Goal: Task Accomplishment & Management: Manage account settings

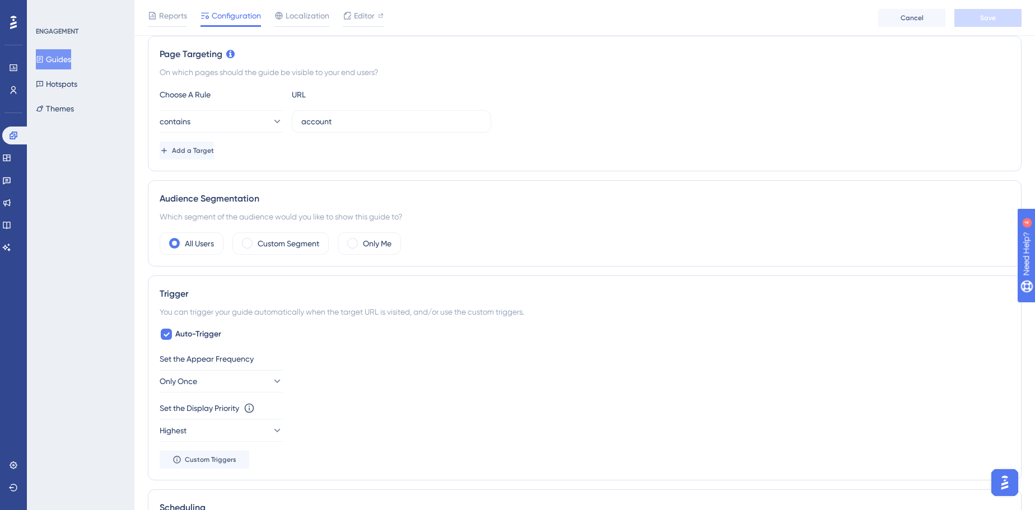
scroll to position [305, 0]
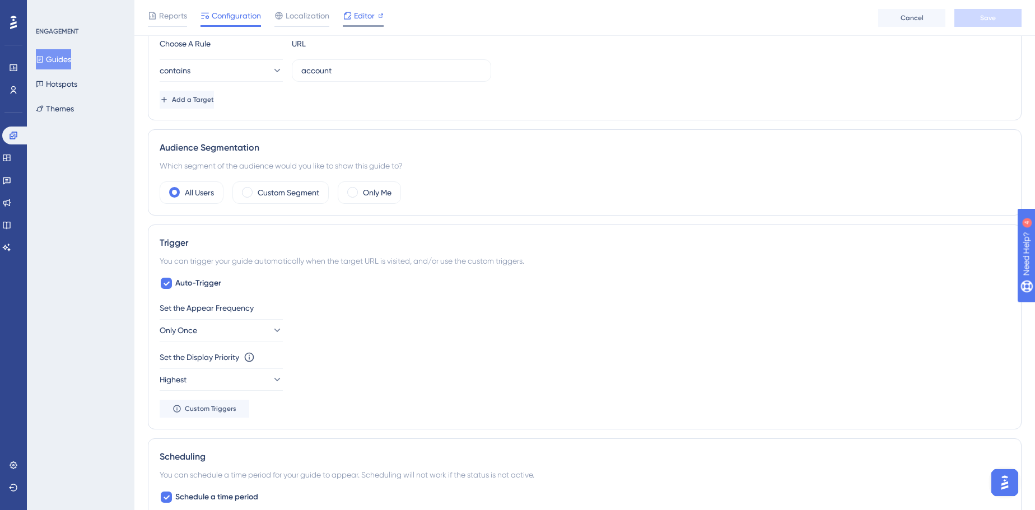
click at [366, 19] on span "Editor" at bounding box center [364, 15] width 21 height 13
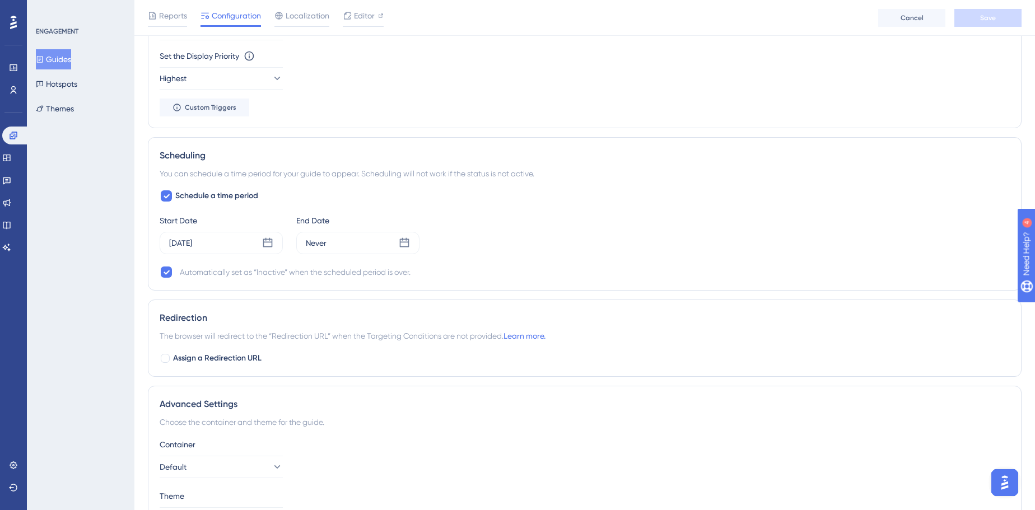
scroll to position [610, 0]
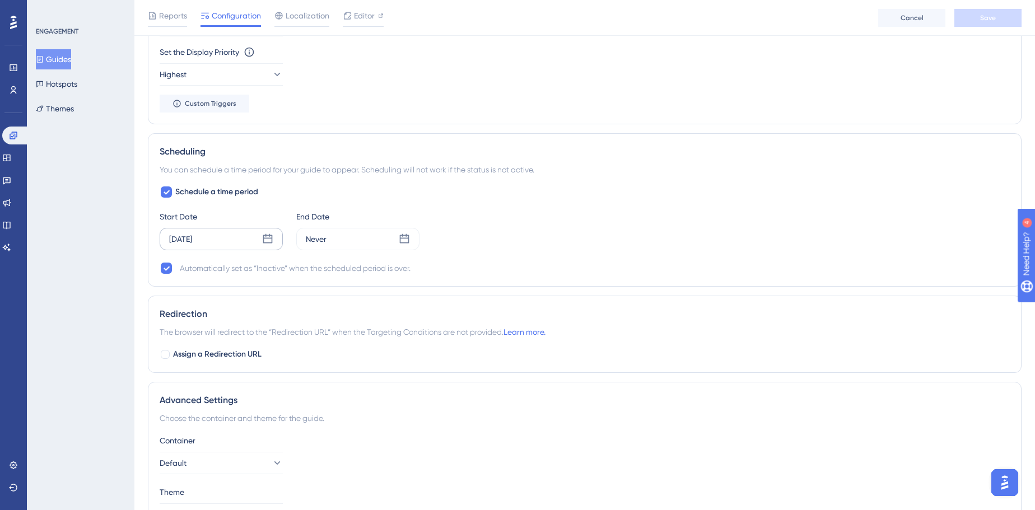
click at [256, 241] on div "Aug 14 2025" at bounding box center [221, 239] width 123 height 22
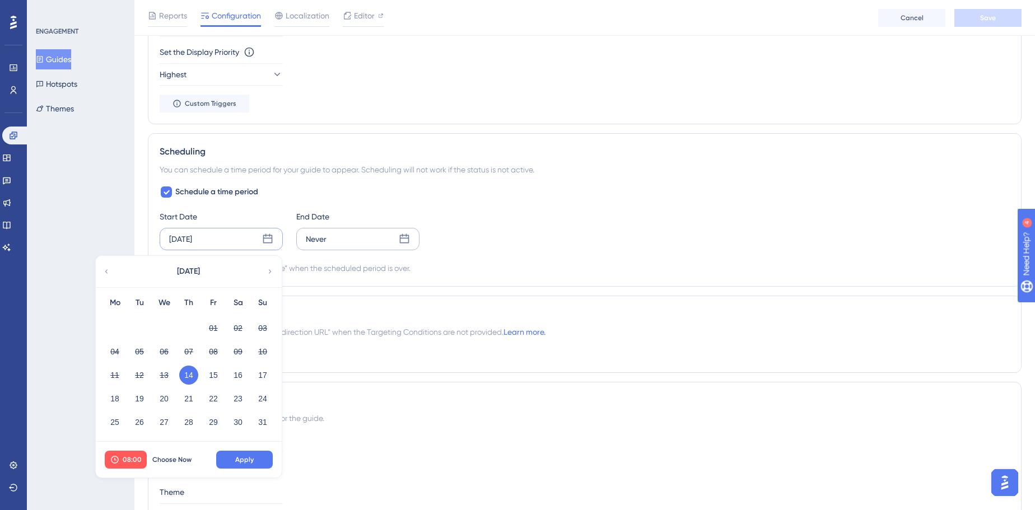
click at [343, 235] on div "Never" at bounding box center [357, 239] width 123 height 22
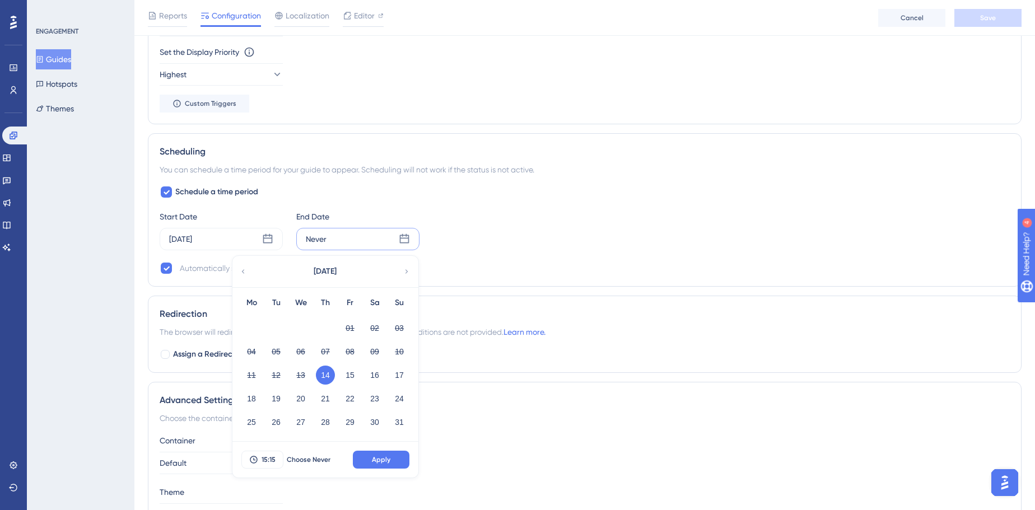
click at [391, 191] on div "Schedule a time period Start Date Aug 14 2025 End Date Never August 2025 Mo Tu …" at bounding box center [585, 230] width 850 height 90
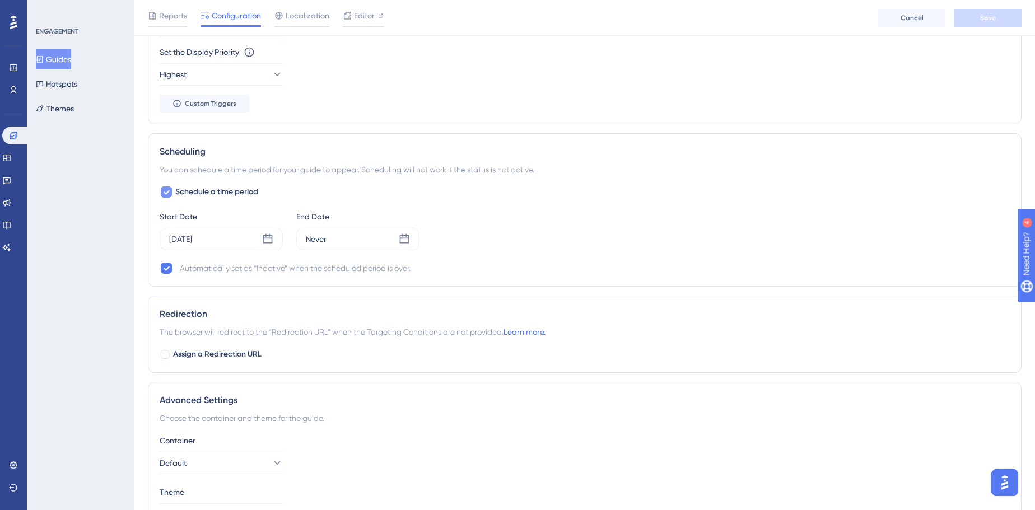
click at [171, 192] on div at bounding box center [166, 191] width 11 height 11
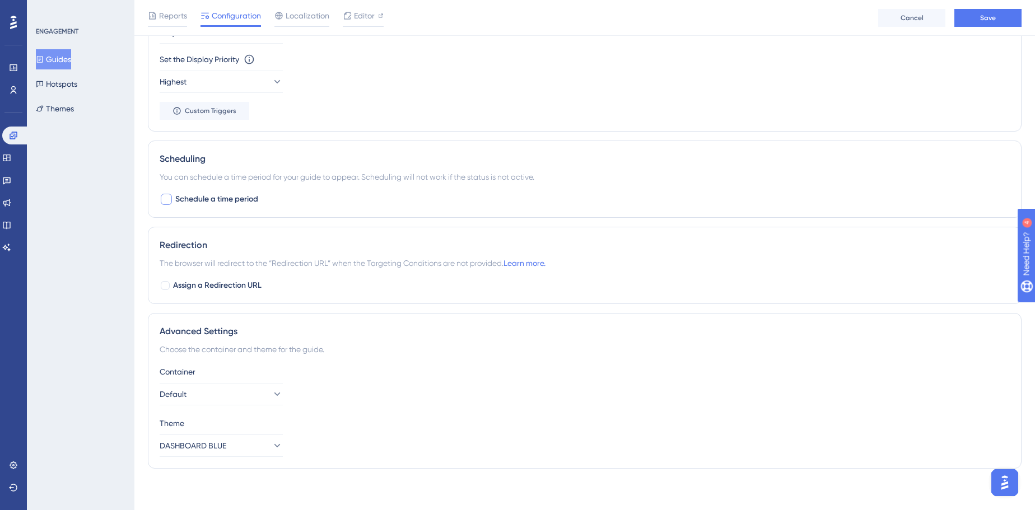
click at [170, 200] on div at bounding box center [166, 199] width 11 height 11
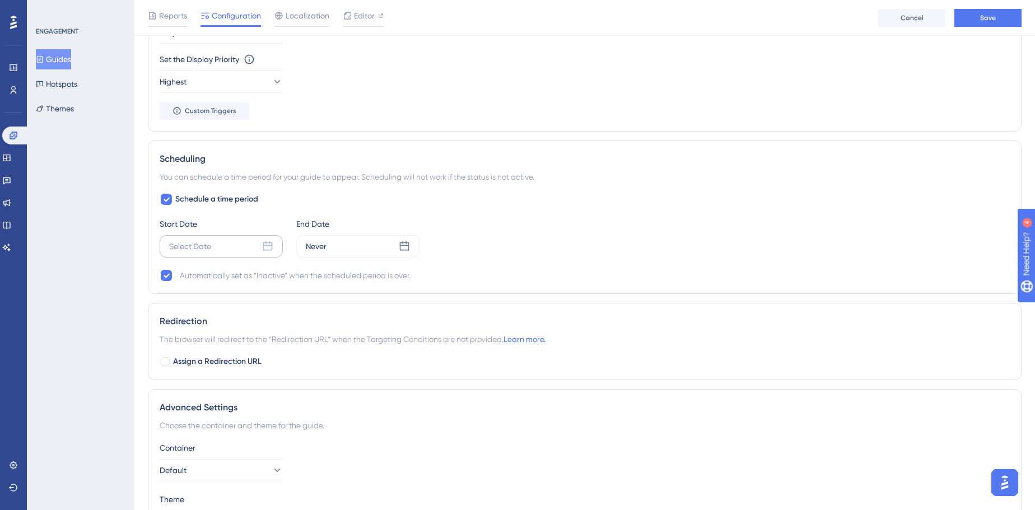
click at [220, 248] on div "Select Date" at bounding box center [221, 246] width 123 height 22
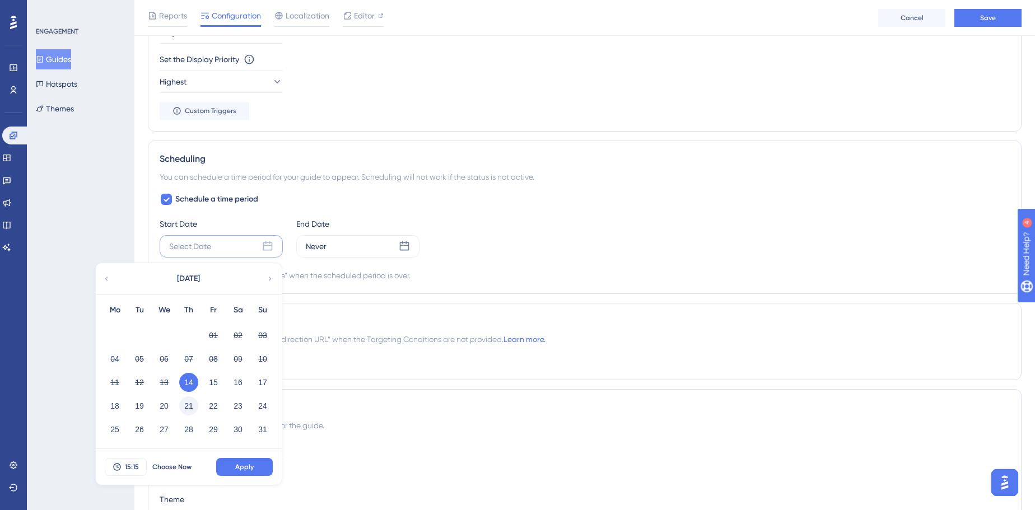
click at [189, 363] on button "21" at bounding box center [188, 405] width 19 height 19
click at [127, 363] on span "15:15" at bounding box center [132, 466] width 14 height 9
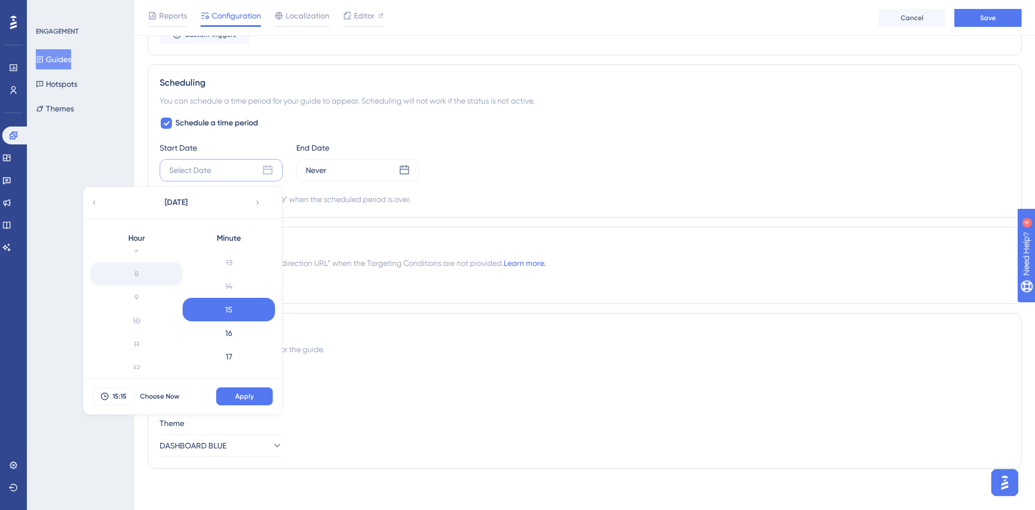
scroll to position [152, 0]
click at [143, 292] on div "8" at bounding box center [136, 298] width 92 height 24
click at [520, 155] on div "Start Date Select Date August 2025 Hour 0 1 2 3 4 5 6 7 8 9 10 11 12 13 14 15 1…" at bounding box center [585, 161] width 850 height 40
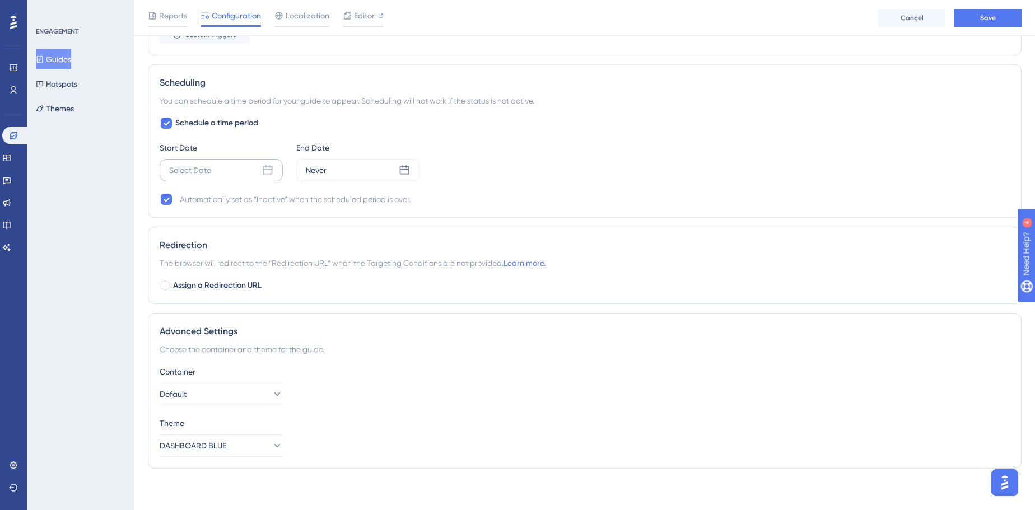
click at [263, 166] on icon at bounding box center [268, 170] width 10 height 10
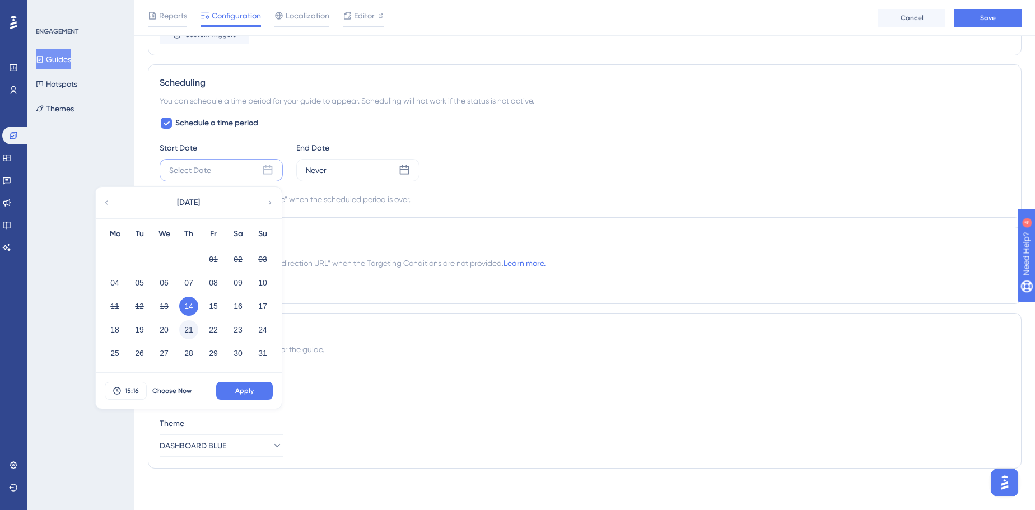
click at [188, 320] on button "21" at bounding box center [188, 329] width 19 height 19
click at [134, 363] on button "15:16" at bounding box center [126, 391] width 42 height 18
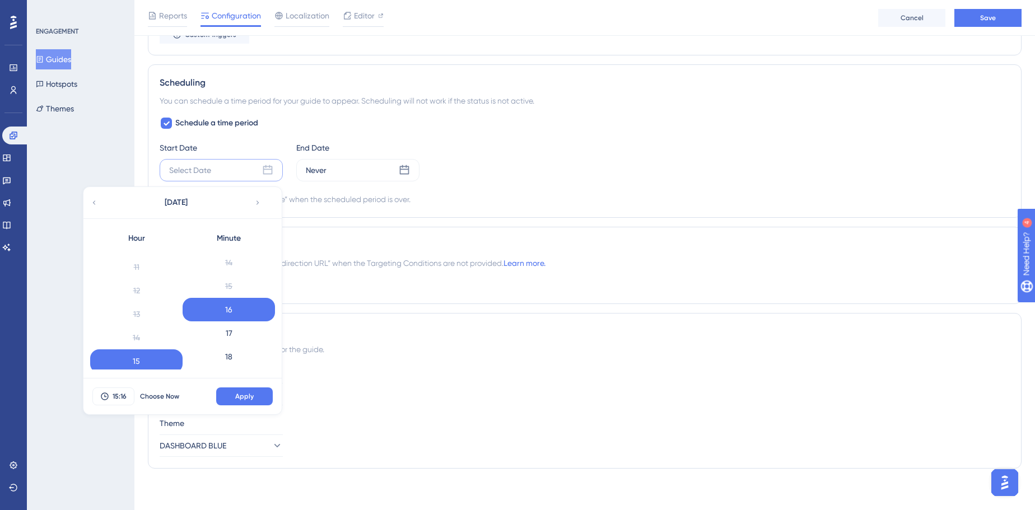
scroll to position [152, 0]
click at [90, 206] on div "[DATE]" at bounding box center [175, 202] width 185 height 31
drag, startPoint x: 542, startPoint y: 176, endPoint x: 531, endPoint y: 174, distance: 11.9
click at [542, 175] on div "Start Date Select Date August 2025 Hour 0 1 2 3 4 5 6 7 8 9 10 11 12 13 14 15 1…" at bounding box center [585, 161] width 850 height 40
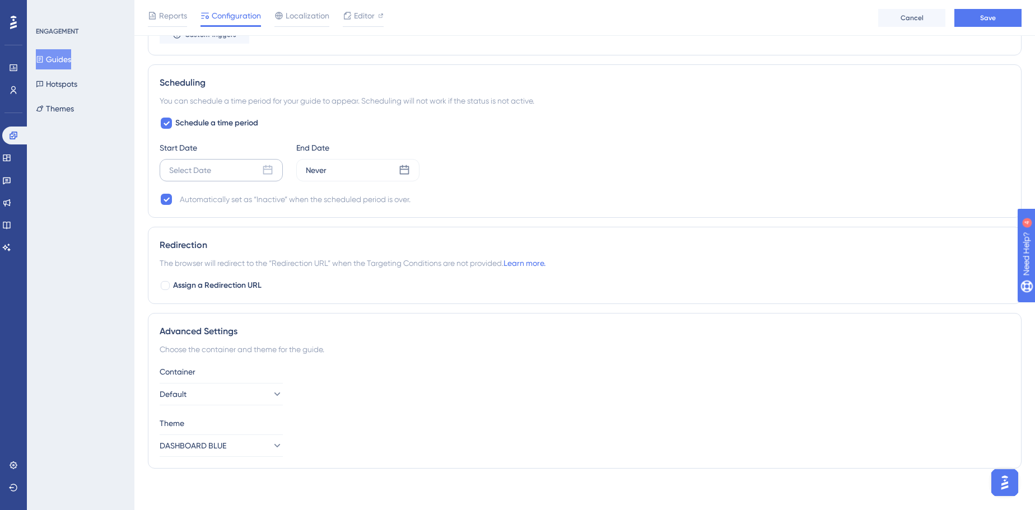
click at [226, 174] on div "Select Date" at bounding box center [221, 170] width 123 height 22
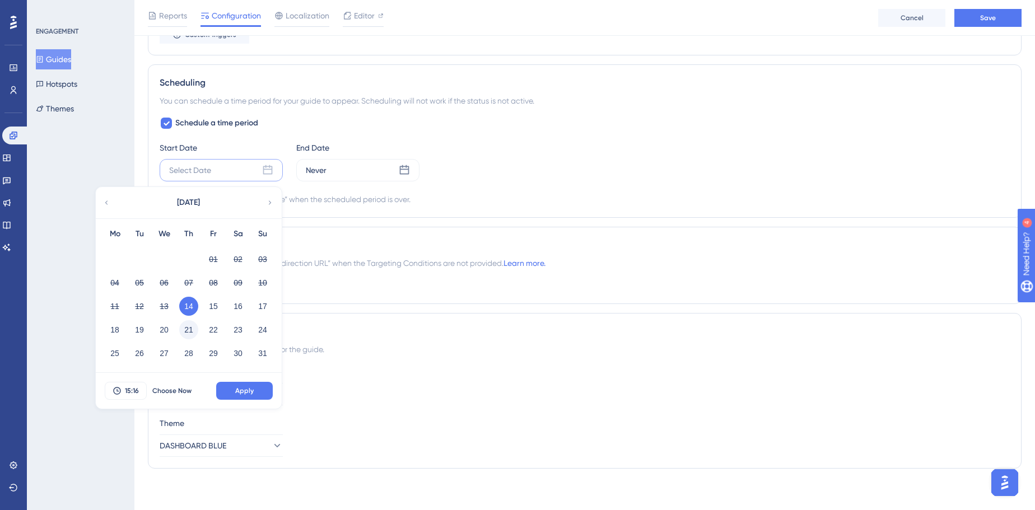
click at [191, 326] on button "21" at bounding box center [188, 329] width 19 height 19
click at [132, 363] on span "15:16" at bounding box center [132, 390] width 14 height 9
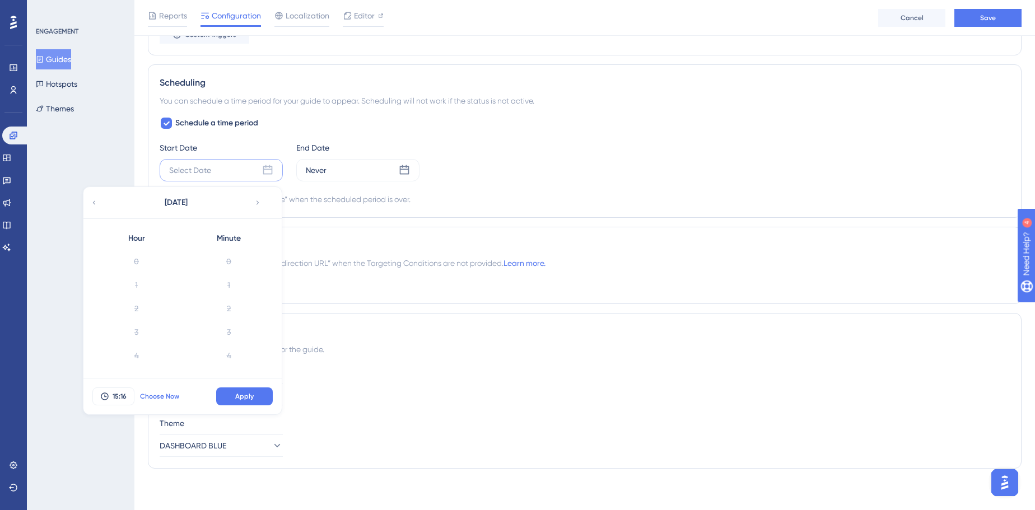
scroll to position [328, 0]
click at [554, 184] on div "Schedule a time period Start Date Select Date August 2025 Hour 0 1 2 3 4 5 6 7 …" at bounding box center [585, 161] width 850 height 90
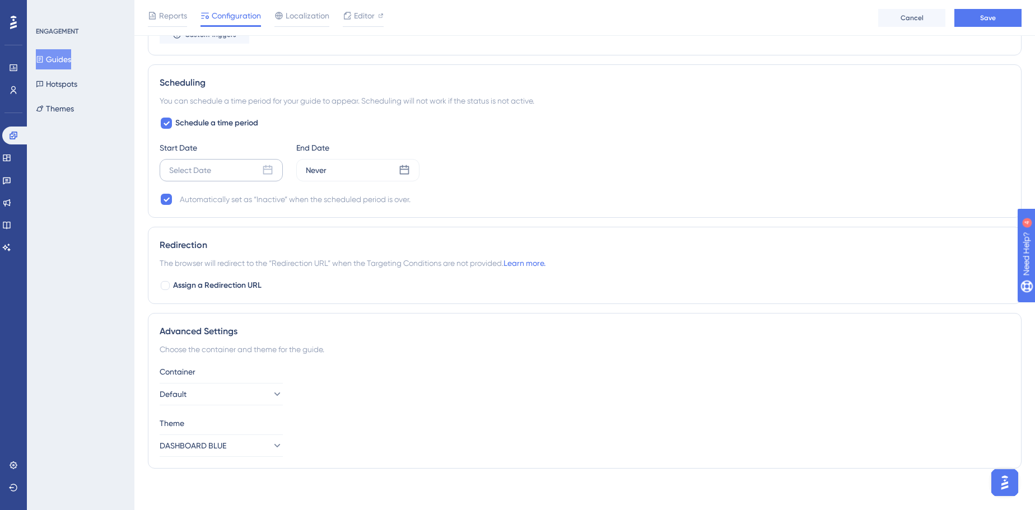
click at [236, 169] on div "Select Date" at bounding box center [221, 170] width 123 height 22
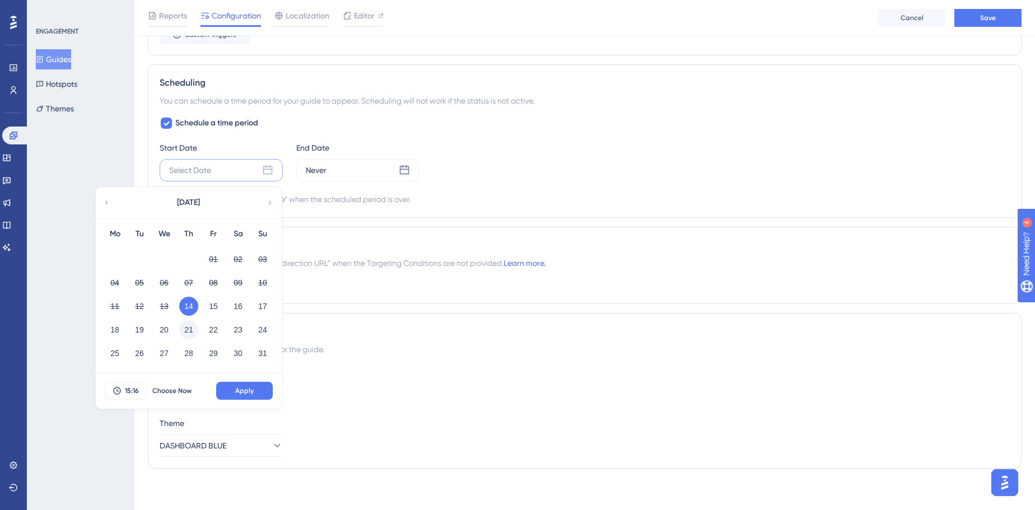
click at [192, 331] on button "21" at bounding box center [188, 329] width 19 height 19
click at [247, 363] on span "Apply" at bounding box center [244, 390] width 18 height 9
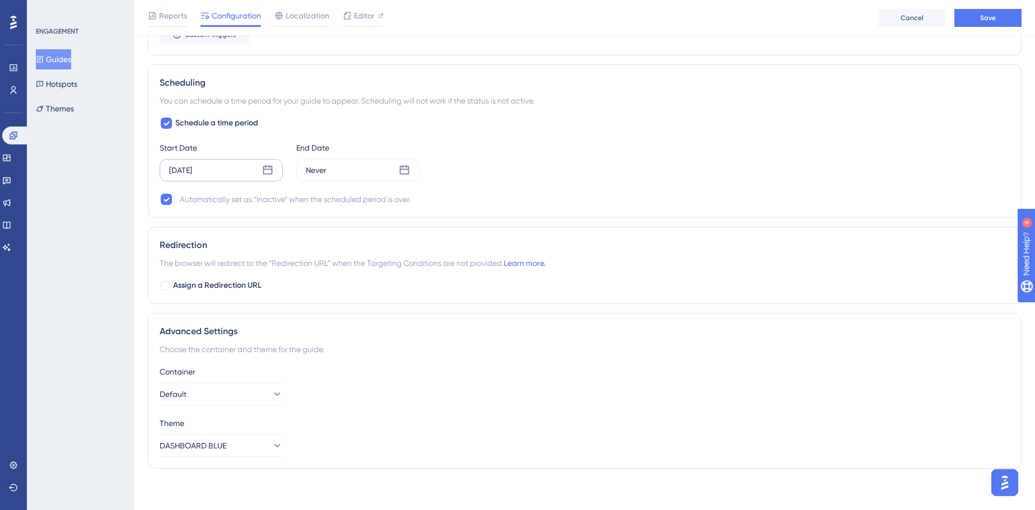
click at [254, 172] on div "[DATE]" at bounding box center [221, 170] width 123 height 22
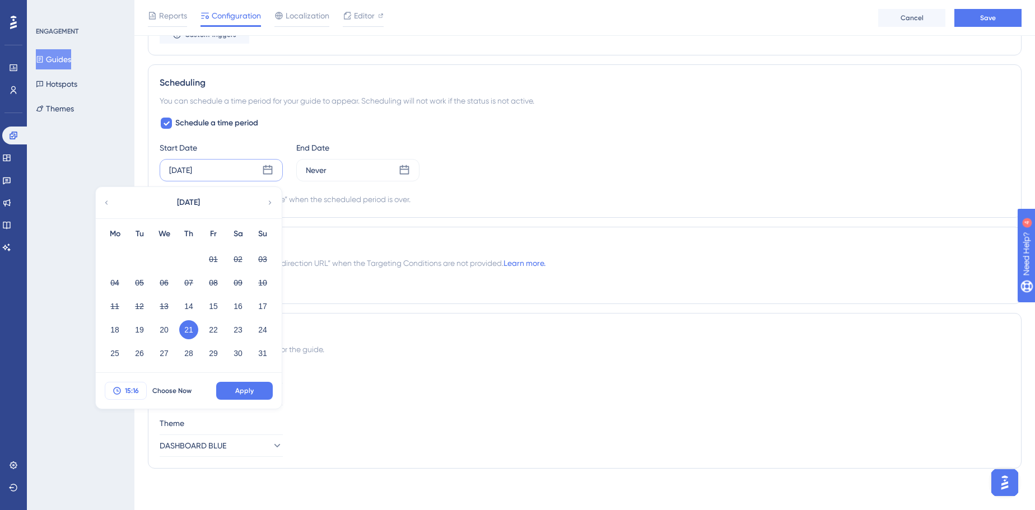
click at [127, 363] on button "15:16" at bounding box center [126, 391] width 42 height 18
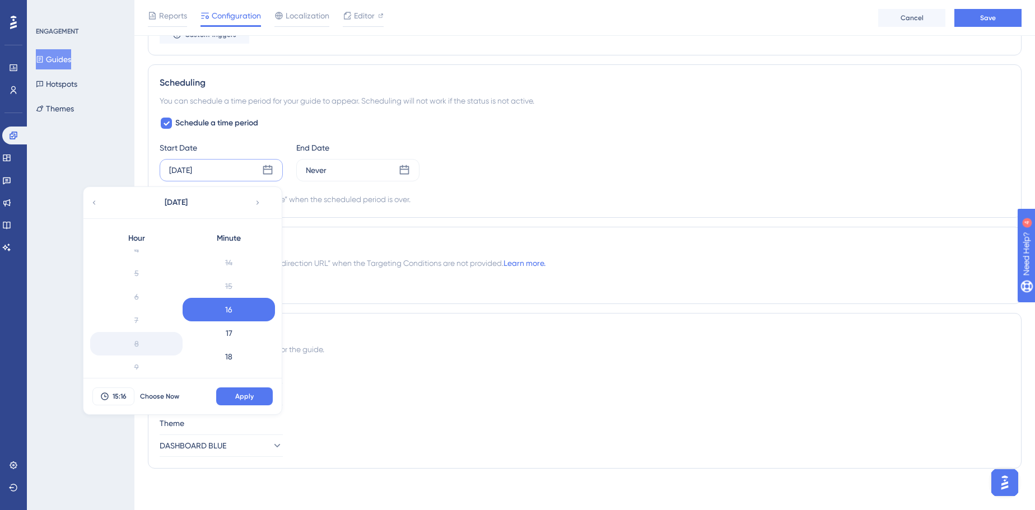
scroll to position [101, 0]
click at [133, 343] on div "8" at bounding box center [136, 349] width 92 height 24
click at [118, 363] on span "15:16" at bounding box center [120, 396] width 14 height 9
click at [213, 161] on div "Aug 21 2025 August 2025 Hour 0 1 2 3 4 5 6 7 8 9 10 11 12 13 14 15 16 17 18 19 …" at bounding box center [221, 170] width 123 height 22
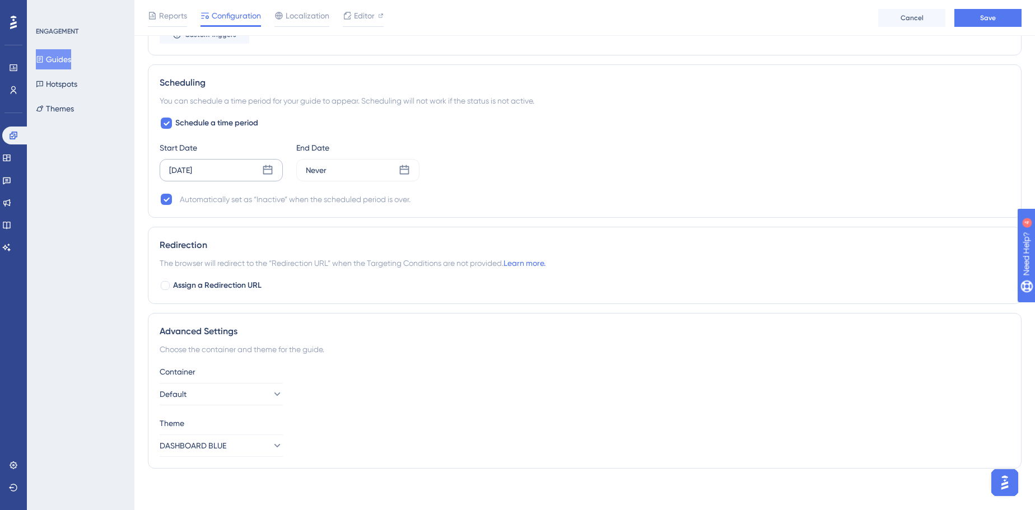
click at [213, 161] on div "[DATE]" at bounding box center [221, 170] width 123 height 22
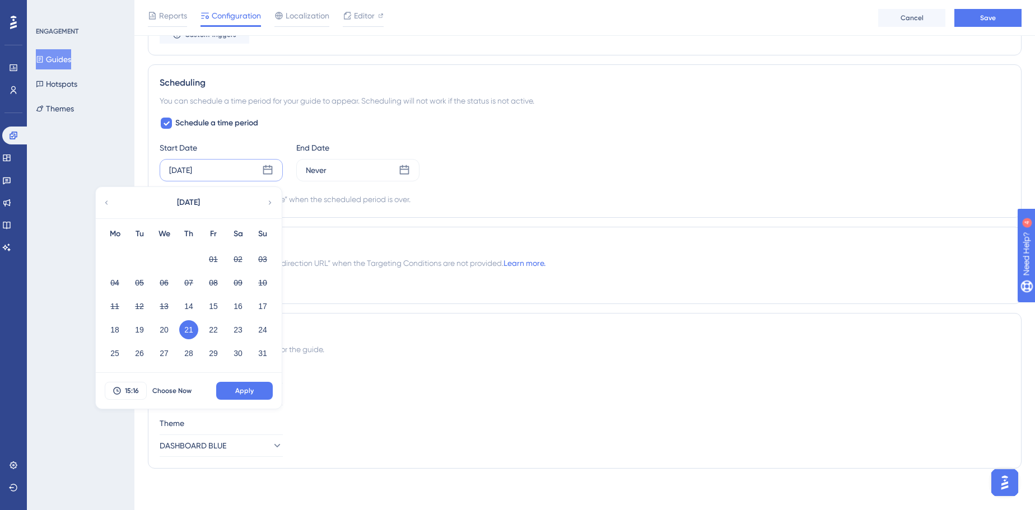
click at [476, 249] on div "Redirection" at bounding box center [585, 244] width 850 height 13
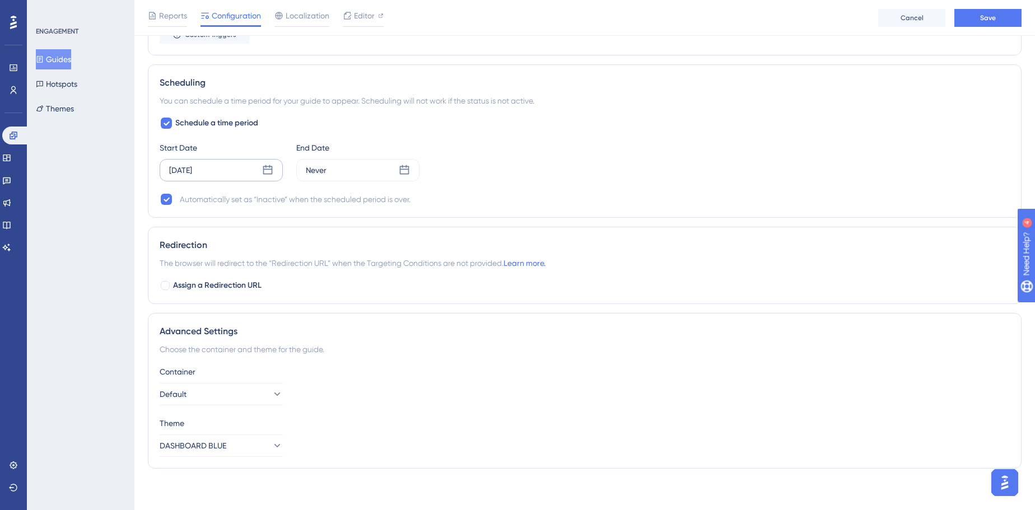
click at [260, 170] on div "[DATE]" at bounding box center [221, 170] width 123 height 22
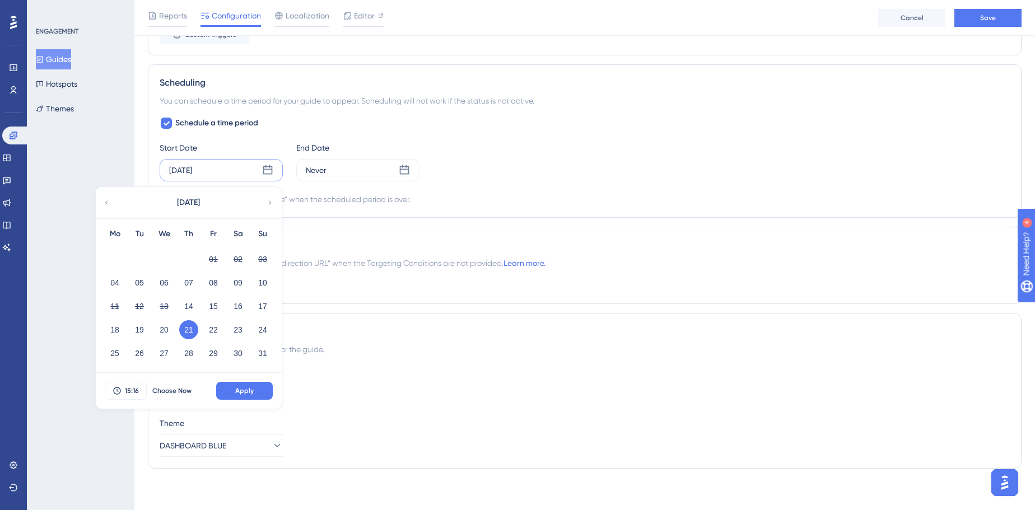
click at [269, 198] on icon at bounding box center [270, 203] width 8 height 10
click at [219, 282] on button "12" at bounding box center [213, 282] width 19 height 19
click at [243, 363] on span "Apply" at bounding box center [244, 390] width 18 height 9
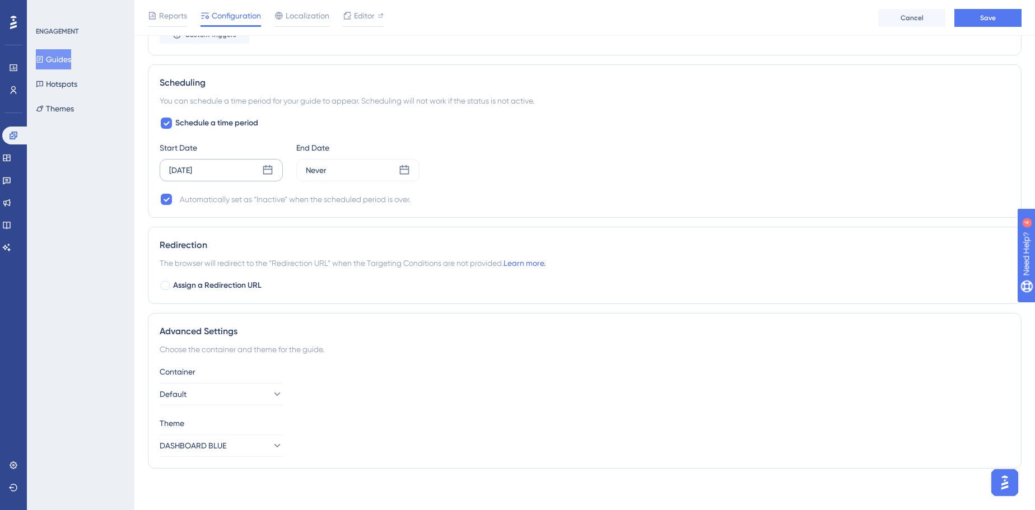
click at [239, 166] on div "Sep 12 2025" at bounding box center [221, 170] width 123 height 22
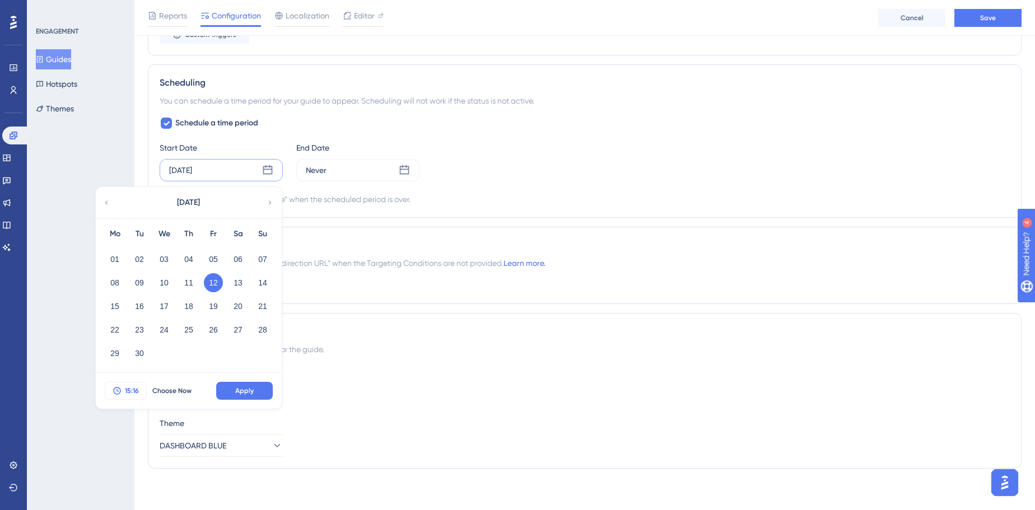
click at [134, 363] on button "15:16" at bounding box center [126, 391] width 42 height 18
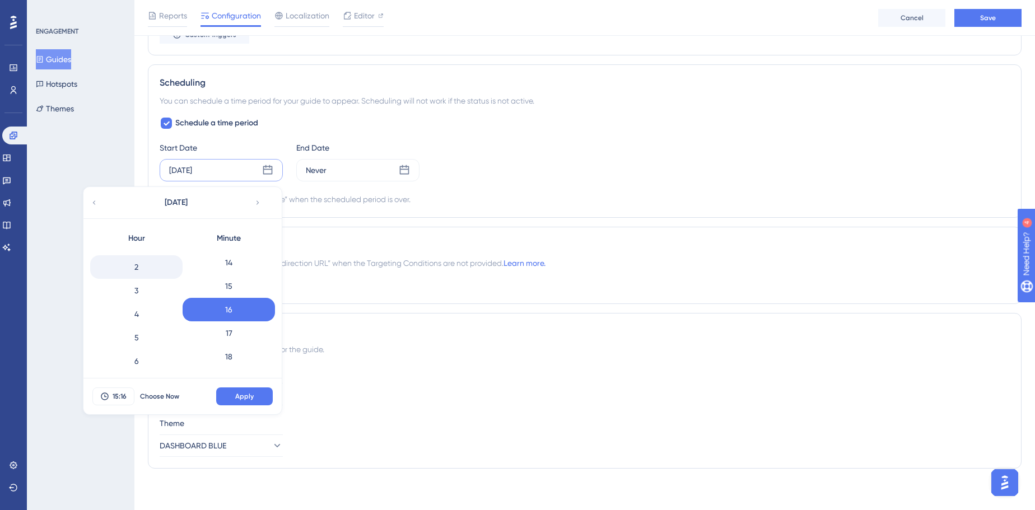
scroll to position [0, 0]
click at [276, 124] on div "Schedule a time period Start Date Sep 12 2025 September 2025 Hour 0 1 2 3 4 5 6…" at bounding box center [585, 161] width 850 height 90
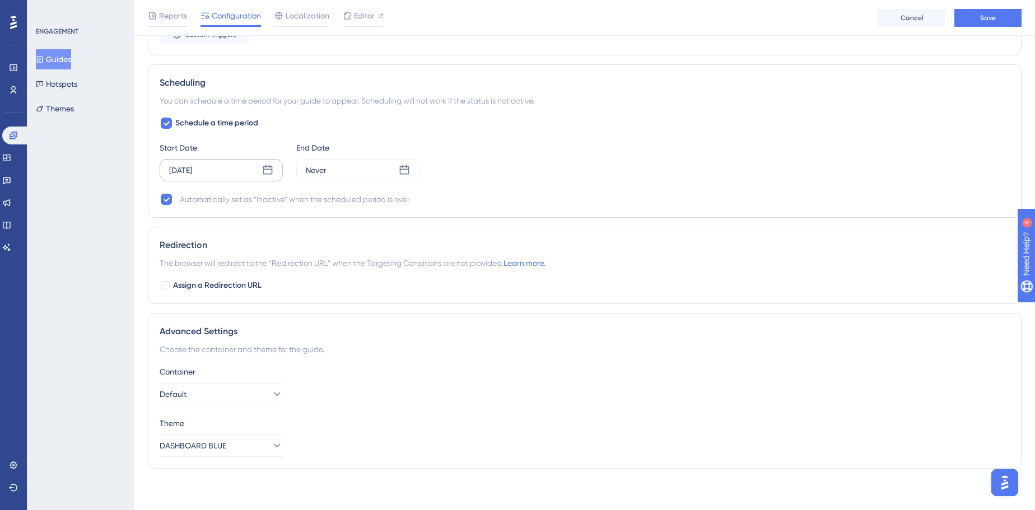
drag, startPoint x: 230, startPoint y: 155, endPoint x: 222, endPoint y: 168, distance: 15.6
click at [230, 157] on div "Start Date Sep 12 2025" at bounding box center [221, 161] width 123 height 40
click at [212, 181] on div "Schedule a time period Start Date Sep 12 2025 End Date Never Automatically set …" at bounding box center [585, 161] width 850 height 90
click at [212, 175] on div "Sep 12 2025" at bounding box center [221, 170] width 123 height 22
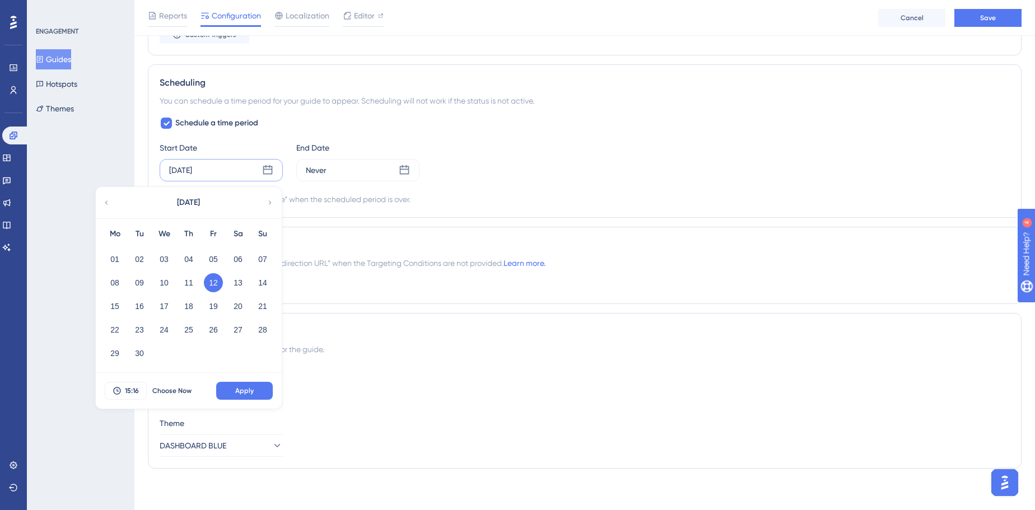
click at [113, 200] on div "[DATE]" at bounding box center [188, 202] width 185 height 31
click at [99, 198] on div "[DATE]" at bounding box center [188, 202] width 185 height 31
click at [101, 200] on div "[DATE]" at bounding box center [188, 202] width 185 height 31
click at [109, 200] on icon at bounding box center [106, 203] width 8 height 10
click at [217, 123] on span "Schedule a time period" at bounding box center [216, 122] width 83 height 13
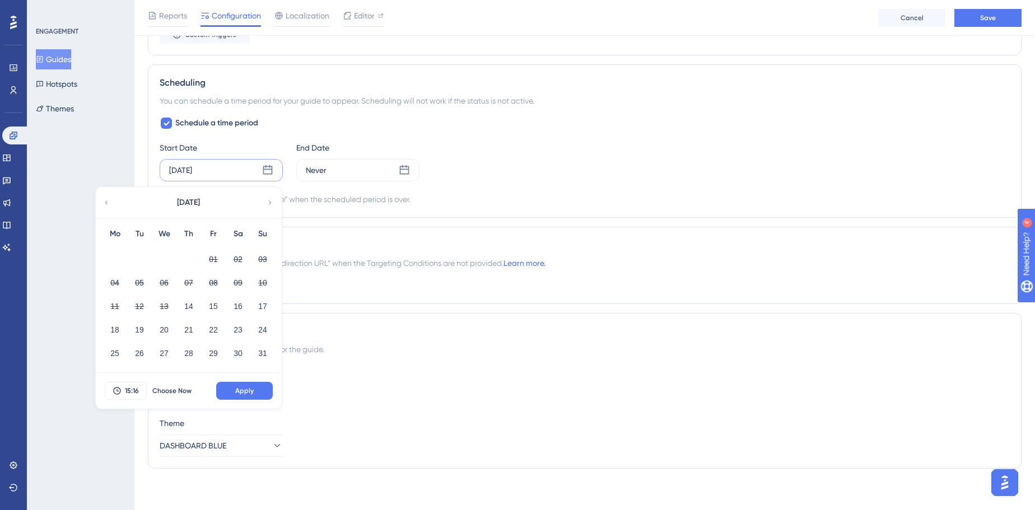
scroll to position [603, 0]
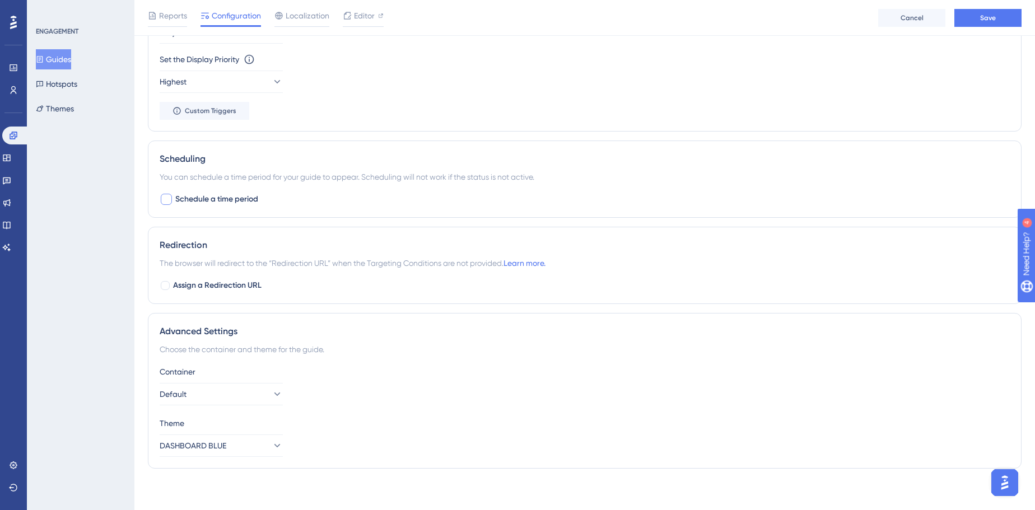
click at [199, 195] on span "Schedule a time period" at bounding box center [216, 199] width 83 height 13
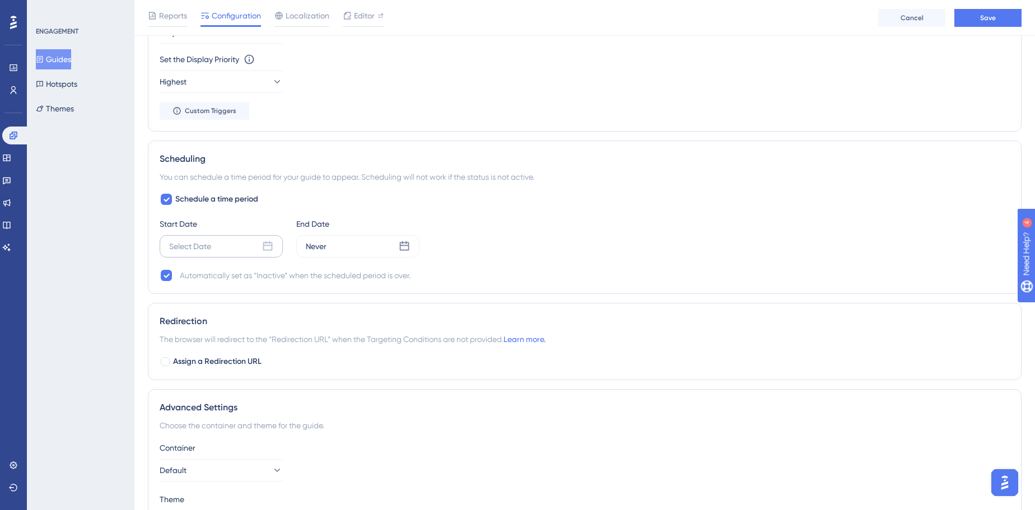
click at [217, 241] on div "Select Date" at bounding box center [221, 246] width 123 height 22
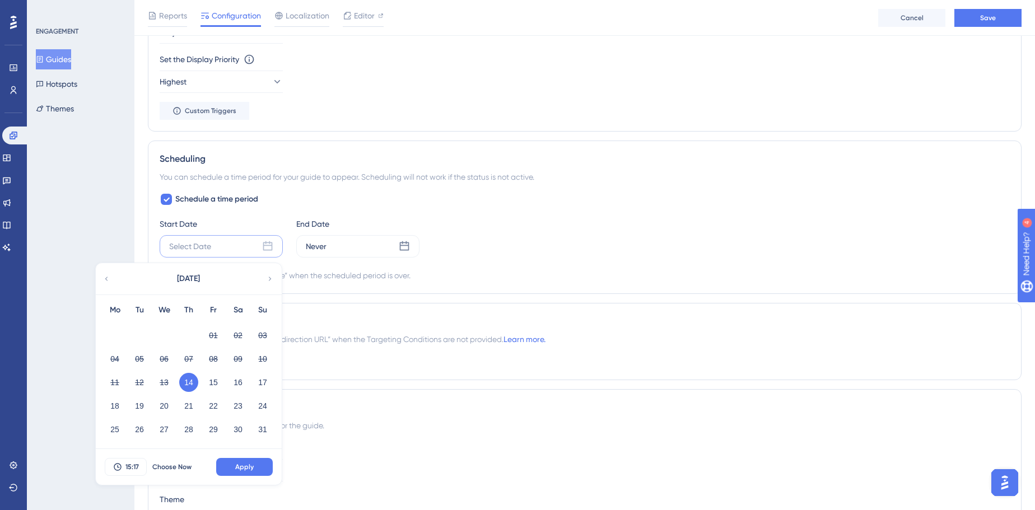
click at [263, 217] on div "Start Date" at bounding box center [221, 223] width 123 height 13
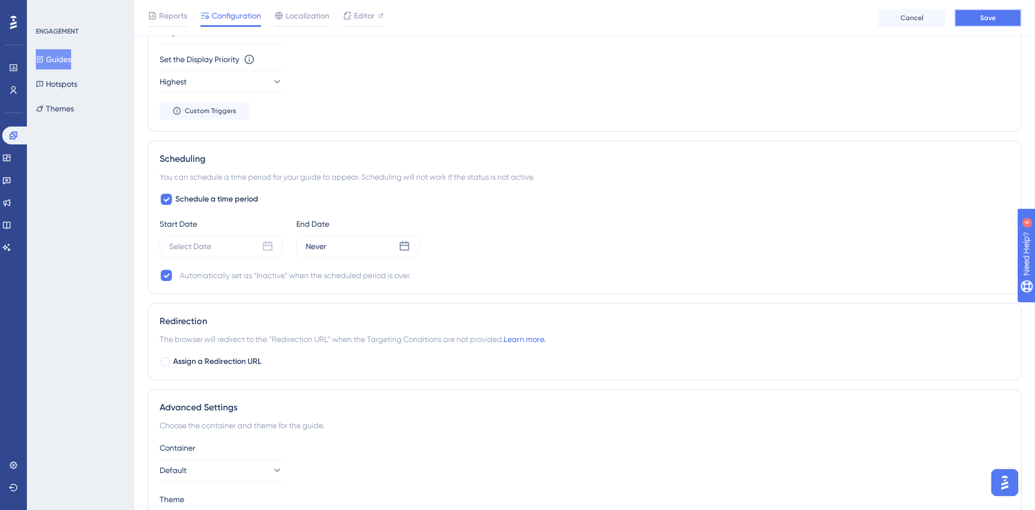
click at [773, 26] on button "Save" at bounding box center [987, 18] width 67 height 18
drag, startPoint x: 205, startPoint y: 190, endPoint x: 217, endPoint y: 203, distance: 17.9
click at [205, 190] on div "Scheduling You can schedule a time period for your guide to appear. Scheduling …" at bounding box center [584, 217] width 873 height 153
click at [219, 202] on span "Schedule a time period" at bounding box center [216, 199] width 83 height 13
checkbox input "false"
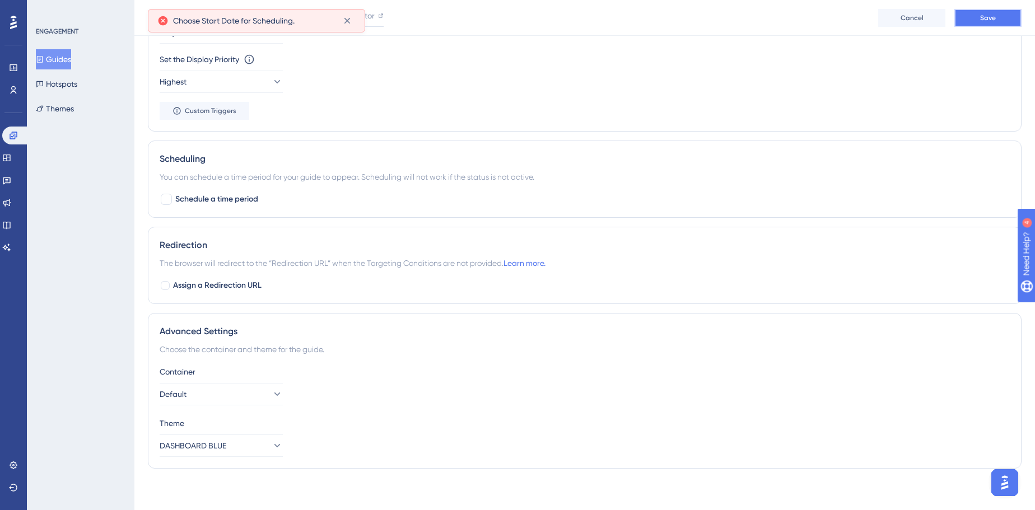
click at [773, 20] on button "Save" at bounding box center [987, 18] width 67 height 18
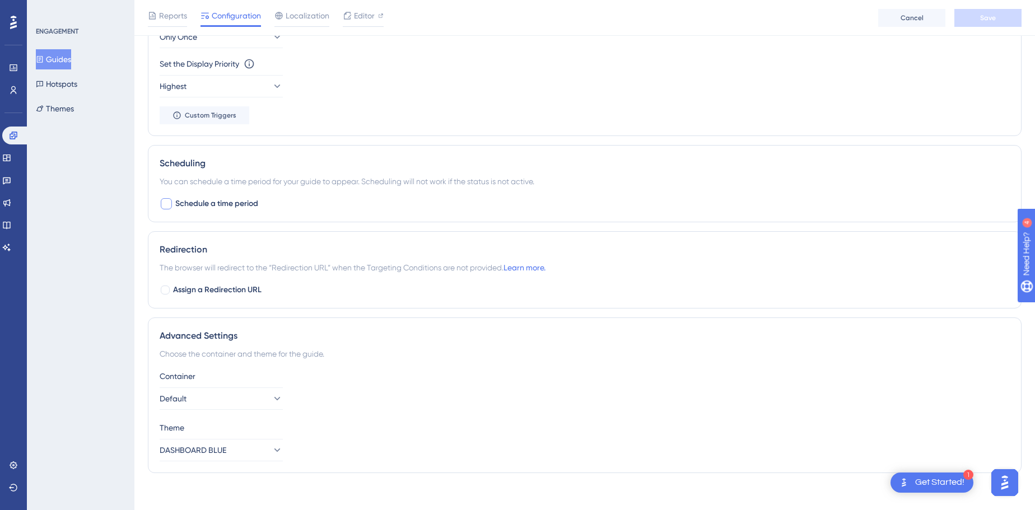
click at [209, 202] on span "Schedule a time period" at bounding box center [216, 203] width 83 height 13
checkbox input "true"
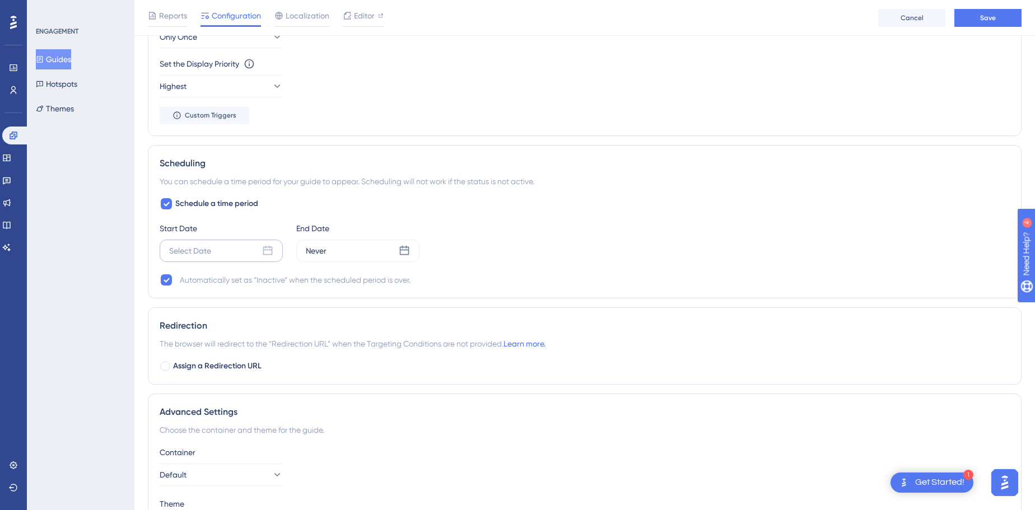
click at [213, 254] on div "Select Date" at bounding box center [221, 251] width 123 height 22
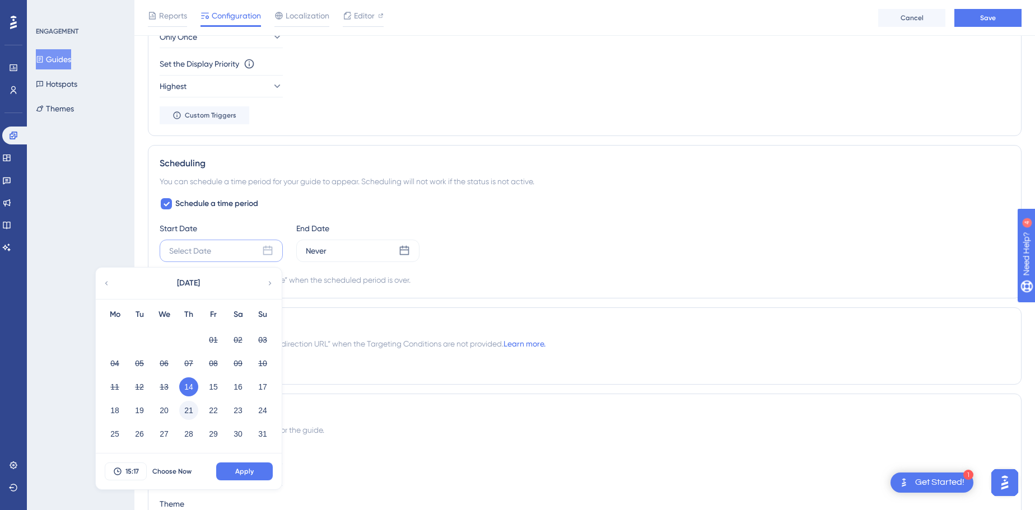
click at [188, 404] on button "21" at bounding box center [188, 410] width 19 height 19
click at [137, 467] on span "15:17" at bounding box center [131, 471] width 13 height 9
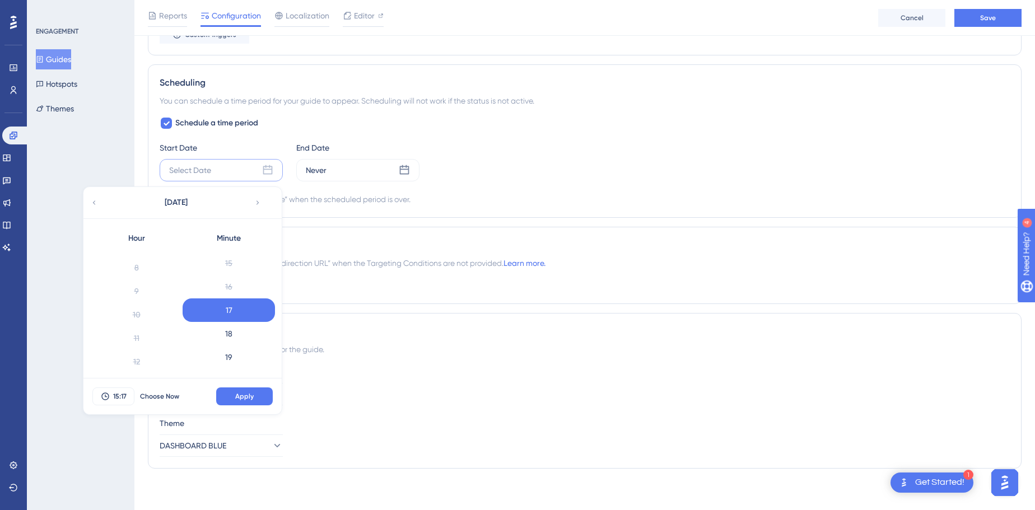
scroll to position [152, 0]
click at [139, 300] on div "8" at bounding box center [136, 298] width 92 height 24
click at [230, 265] on div "0" at bounding box center [229, 262] width 92 height 24
click at [347, 180] on div "Schedule a time period Start Date Select Date [DATE] Hour 0 1 2 3 4 5 6 7 8 9 1…" at bounding box center [585, 161] width 850 height 90
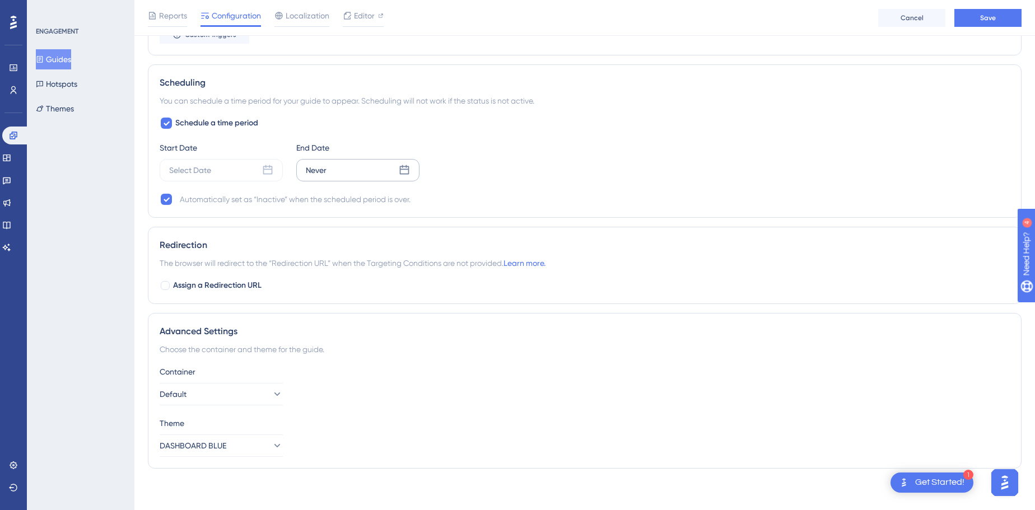
click at [347, 174] on div "Never" at bounding box center [357, 170] width 123 height 22
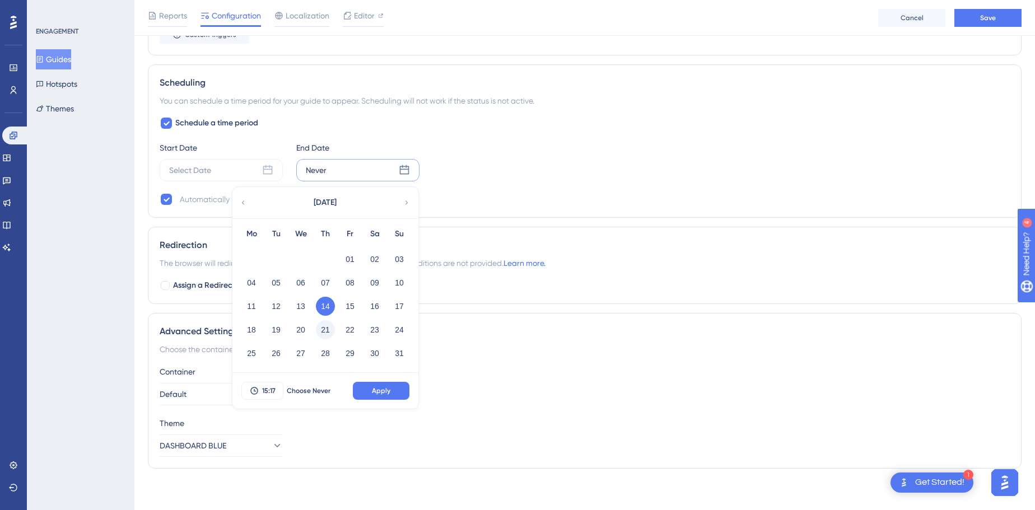
click at [326, 328] on button "21" at bounding box center [325, 329] width 19 height 19
click at [325, 329] on button "21" at bounding box center [325, 329] width 19 height 19
click at [269, 389] on span "15:17" at bounding box center [268, 390] width 13 height 9
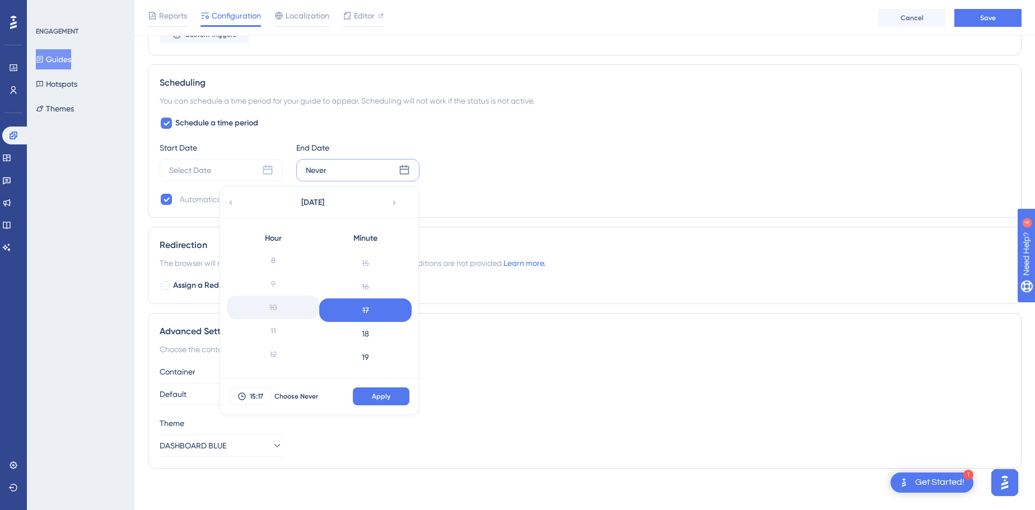
scroll to position [152, 0]
click at [274, 299] on div "8" at bounding box center [273, 298] width 92 height 24
click at [374, 362] on div "59" at bounding box center [365, 358] width 92 height 24
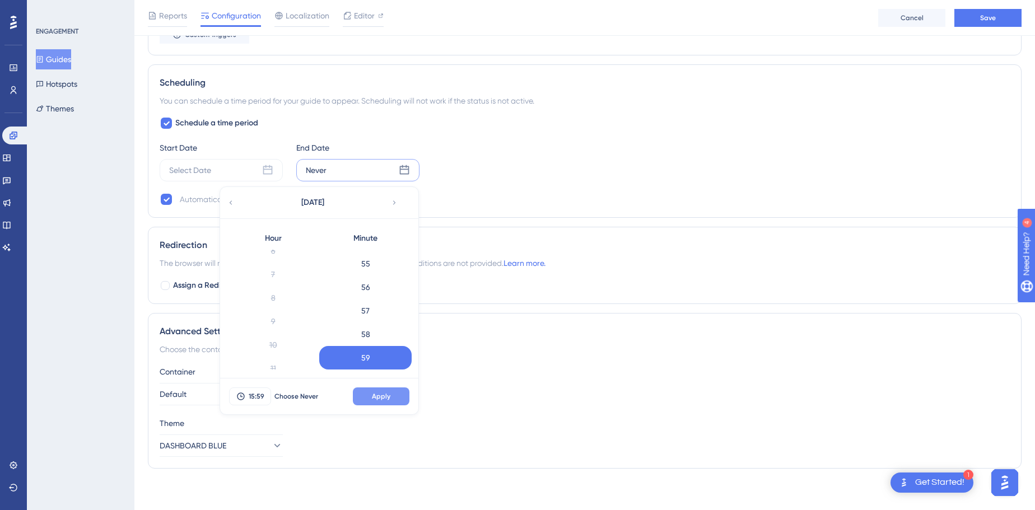
click at [390, 392] on span "Apply" at bounding box center [381, 396] width 18 height 9
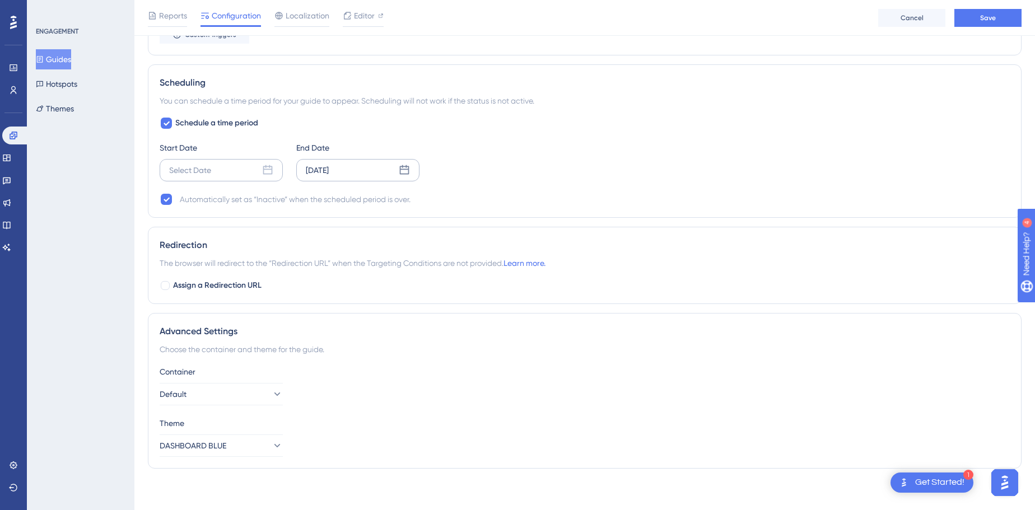
click at [278, 172] on div "Select Date" at bounding box center [221, 170] width 123 height 22
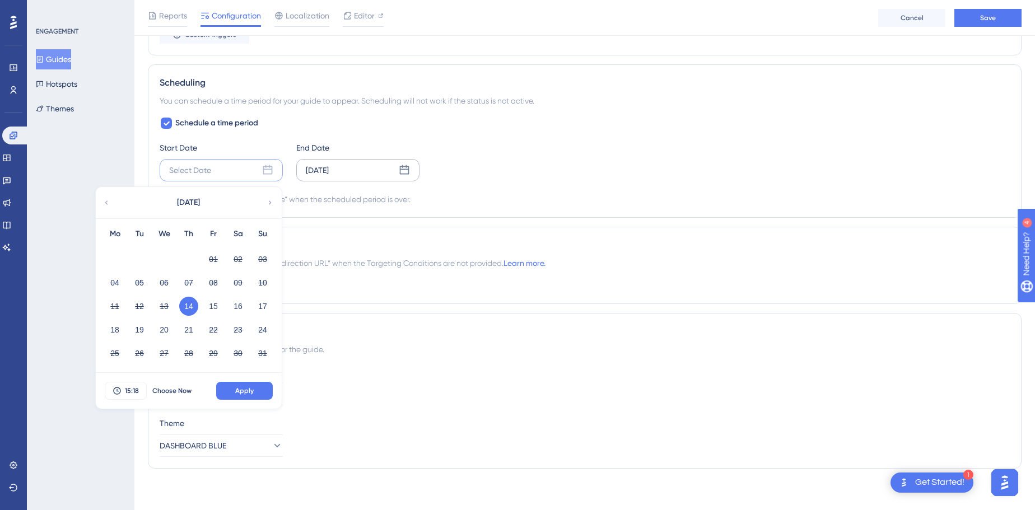
drag, startPoint x: 186, startPoint y: 323, endPoint x: 207, endPoint y: 363, distance: 45.3
click at [186, 322] on button "21" at bounding box center [188, 329] width 19 height 19
click at [267, 198] on icon at bounding box center [270, 203] width 8 height 10
click at [117, 200] on div "[DATE]" at bounding box center [188, 202] width 185 height 31
click at [101, 203] on div "[DATE]" at bounding box center [188, 202] width 185 height 31
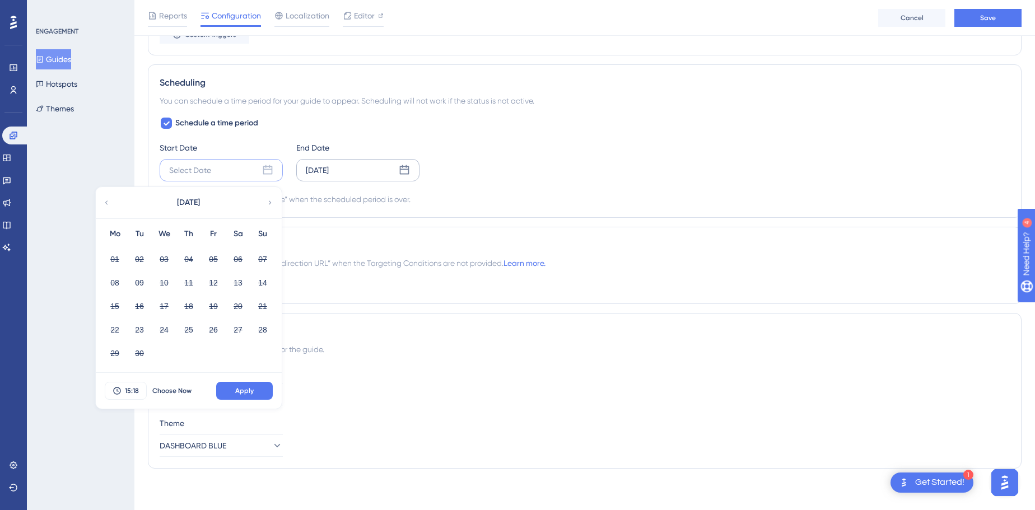
click at [102, 198] on icon at bounding box center [106, 203] width 8 height 10
click at [241, 390] on span "Apply" at bounding box center [244, 390] width 18 height 9
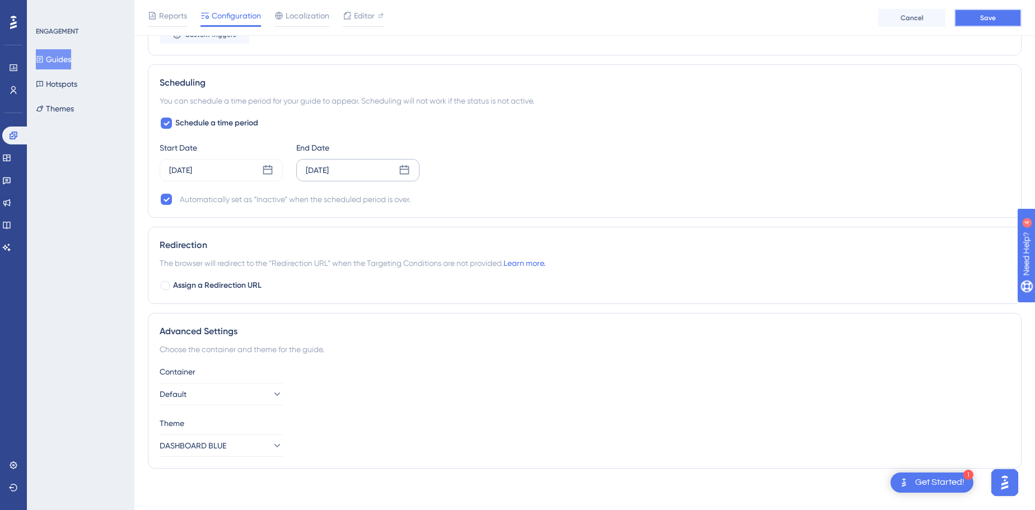
click at [999, 21] on button "Save" at bounding box center [987, 18] width 67 height 18
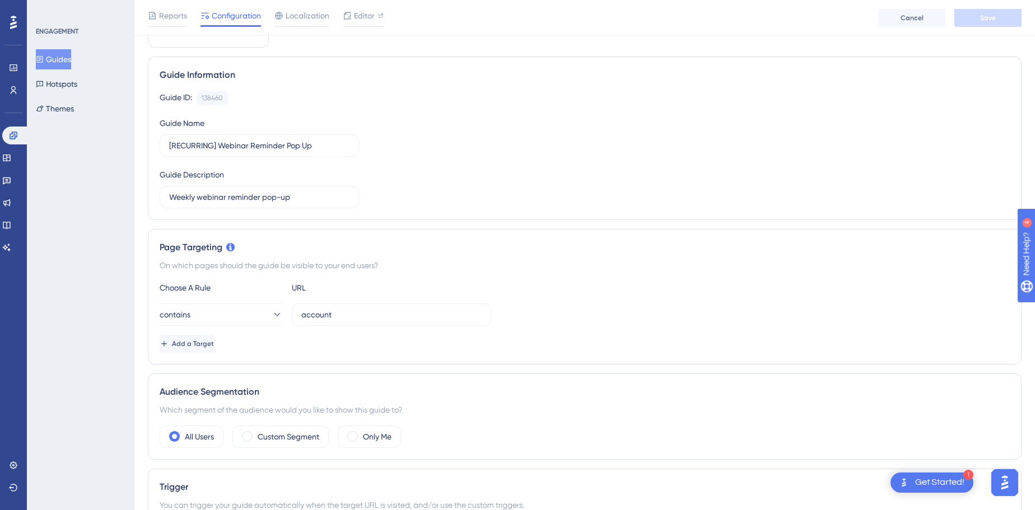
scroll to position [0, 0]
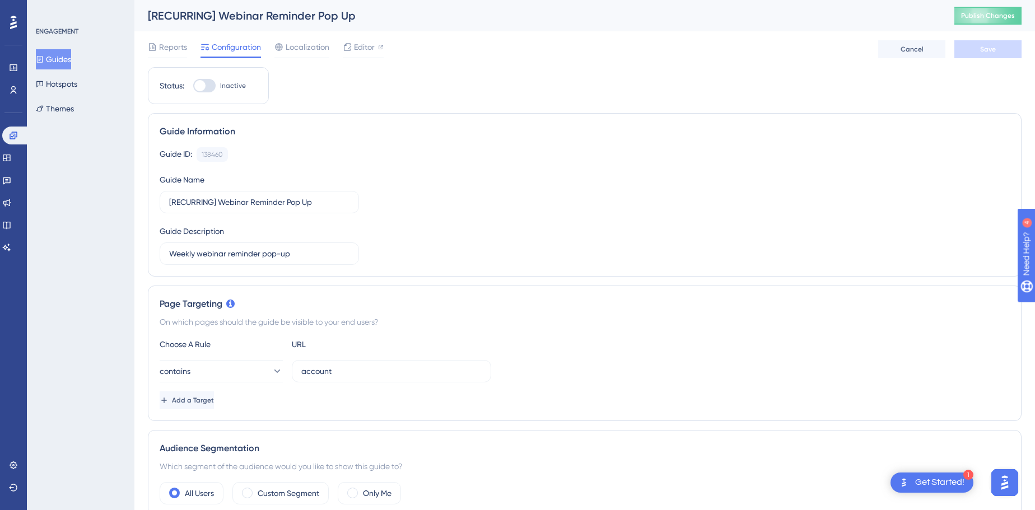
click at [220, 88] on span "Inactive" at bounding box center [233, 85] width 26 height 9
click at [193, 86] on input "Inactive" at bounding box center [193, 86] width 1 height 1
click at [216, 87] on label "Active" at bounding box center [216, 85] width 47 height 13
click at [193, 86] on input "Active" at bounding box center [193, 86] width 1 height 1
click at [199, 83] on div at bounding box center [199, 85] width 11 height 11
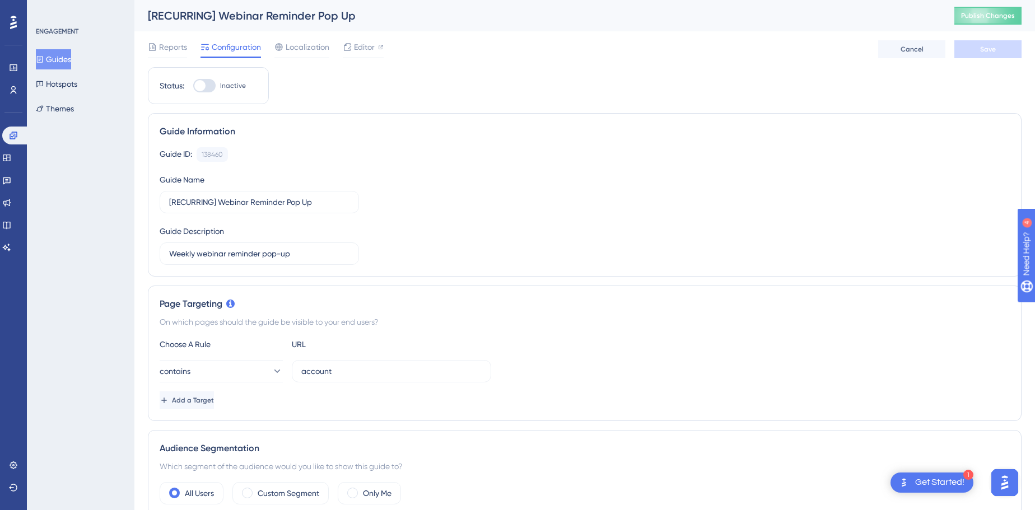
click at [193, 86] on input "Inactive" at bounding box center [193, 86] width 1 height 1
click at [1004, 45] on button "Save" at bounding box center [987, 49] width 67 height 18
click at [200, 91] on div at bounding box center [204, 85] width 22 height 13
click at [193, 86] on input "Active" at bounding box center [193, 86] width 1 height 1
checkbox input "false"
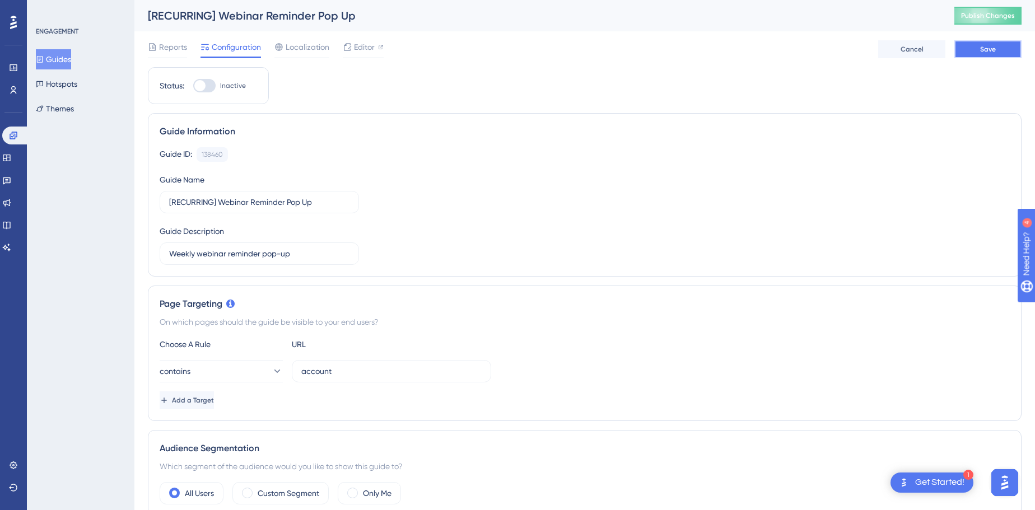
click at [980, 51] on span "Save" at bounding box center [988, 49] width 16 height 9
